Goal: Information Seeking & Learning: Check status

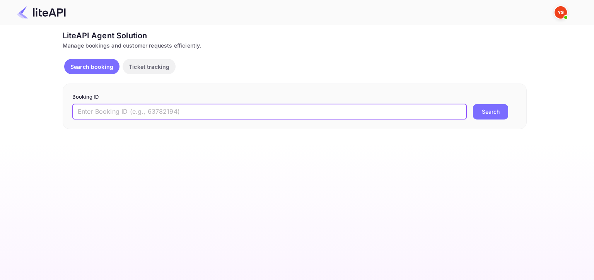
click at [144, 110] on input "text" at bounding box center [269, 111] width 395 height 15
click at [169, 115] on input "text" at bounding box center [269, 111] width 395 height 15
paste input "[PHONE_NUMBER]"
type input "[PHONE_NUMBER]"
drag, startPoint x: 195, startPoint y: 115, endPoint x: 70, endPoint y: 117, distance: 124.6
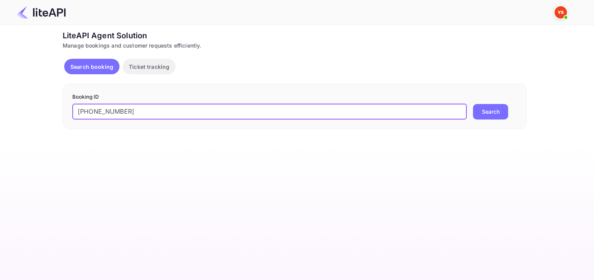
click at [70, 117] on div "Booking ID [PHONE_NUMBER] ​ Search" at bounding box center [295, 107] width 464 height 46
paste input "8914102"
type input "8914102"
click at [500, 115] on button "Search" at bounding box center [490, 111] width 35 height 15
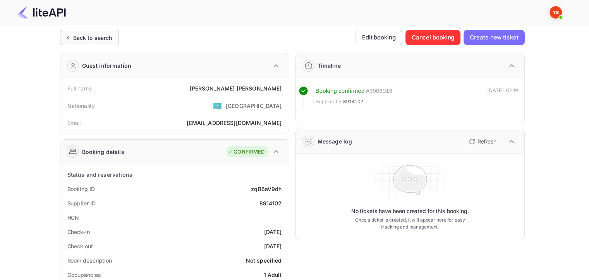
click at [84, 39] on div "Back to search" at bounding box center [92, 38] width 39 height 8
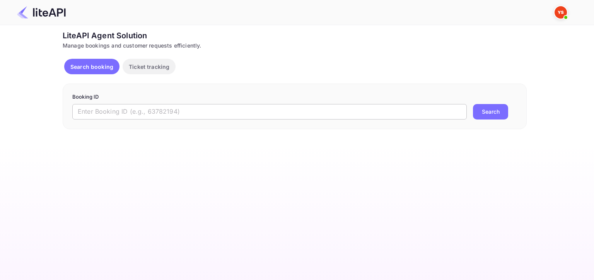
drag, startPoint x: 119, startPoint y: 107, endPoint x: 125, endPoint y: 108, distance: 5.5
click at [119, 107] on input "text" at bounding box center [269, 111] width 395 height 15
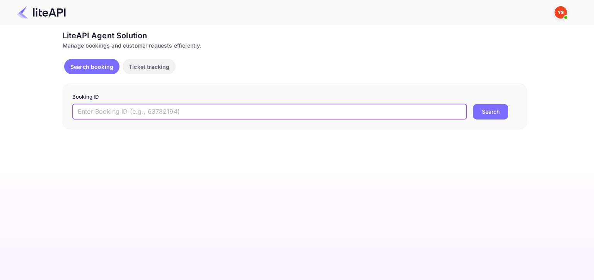
paste input "8914102"
type input "8914102"
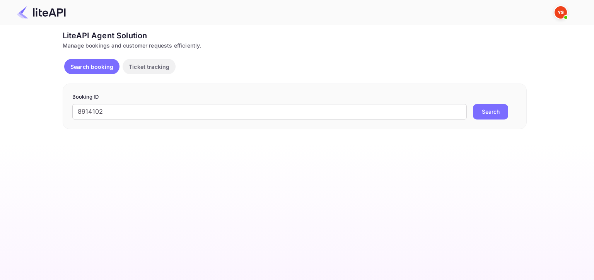
click at [489, 111] on button "Search" at bounding box center [490, 111] width 35 height 15
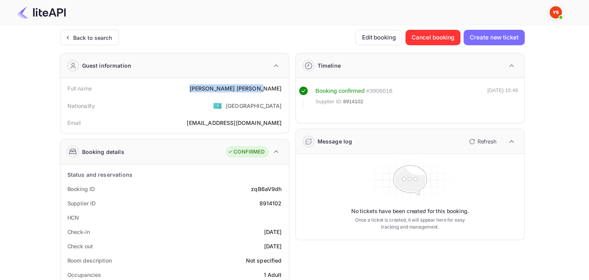
drag, startPoint x: 241, startPoint y: 91, endPoint x: 286, endPoint y: 90, distance: 44.9
click at [286, 90] on div "Full name Nina Zaitseva Nationality 🇰🇿 Kazakhstan Email ovsyannikova-o@mail.ru" at bounding box center [174, 105] width 228 height 55
copy div "Nina Zaitseva"
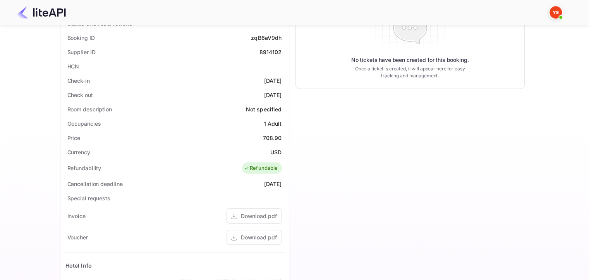
scroll to position [155, 0]
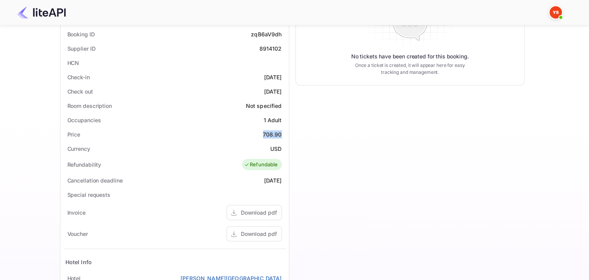
drag, startPoint x: 262, startPoint y: 134, endPoint x: 285, endPoint y: 135, distance: 22.9
click at [285, 135] on div "Status and reservations Booking ID zqB6aV9dh Supplier ID 8914102 HCN Check-in 2…" at bounding box center [174, 202] width 228 height 384
copy div "708.90"
